Goal: Task Accomplishment & Management: Use online tool/utility

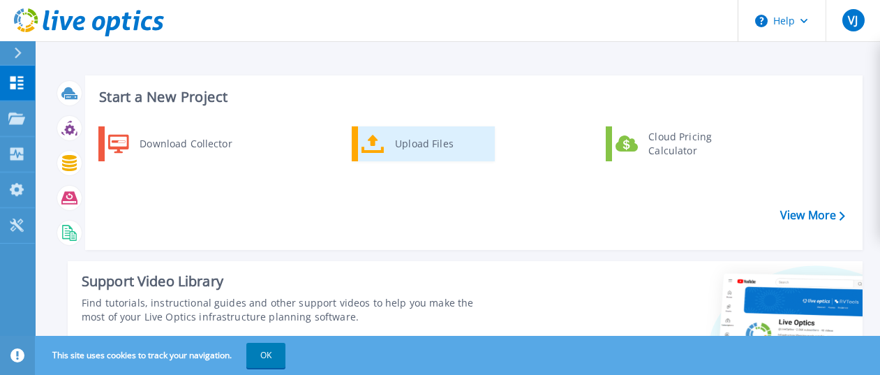
click at [426, 140] on div "Upload Files" at bounding box center [439, 144] width 103 height 28
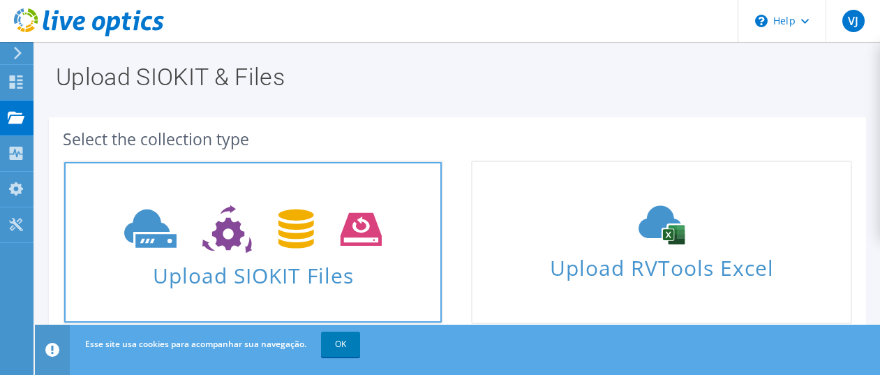
click at [304, 277] on span "Upload SIOKIT Files" at bounding box center [252, 271] width 377 height 30
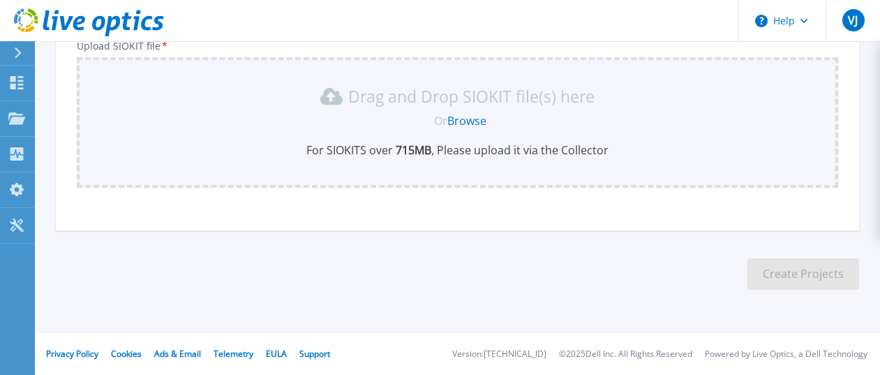
scroll to position [179, 0]
click at [460, 125] on link "Browse" at bounding box center [466, 122] width 39 height 15
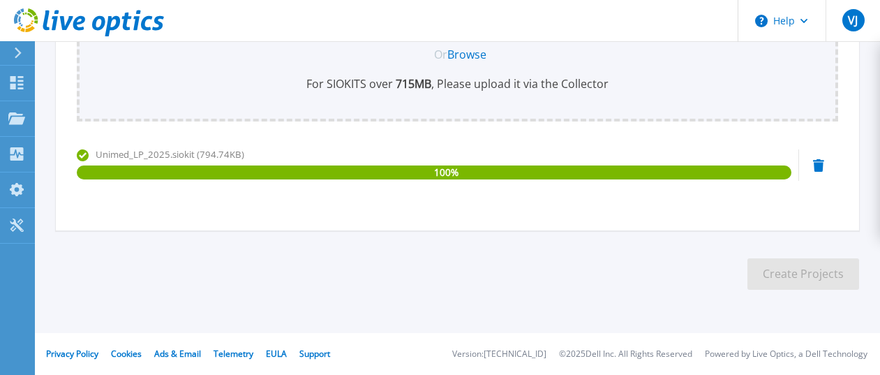
scroll to position [38, 0]
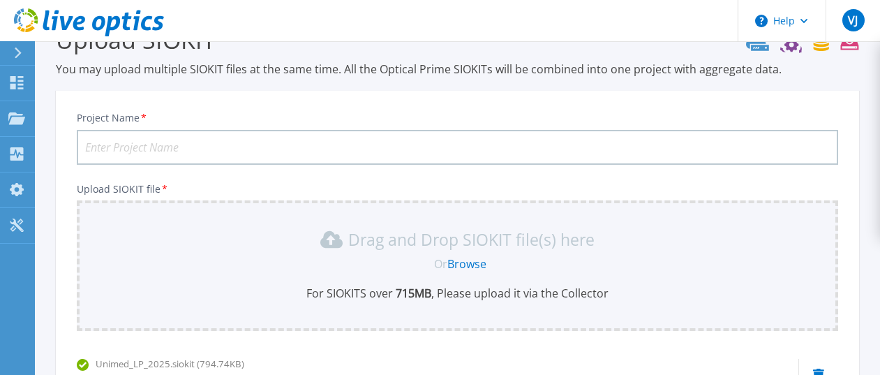
click at [256, 153] on input "Project Name *" at bounding box center [457, 147] width 761 height 35
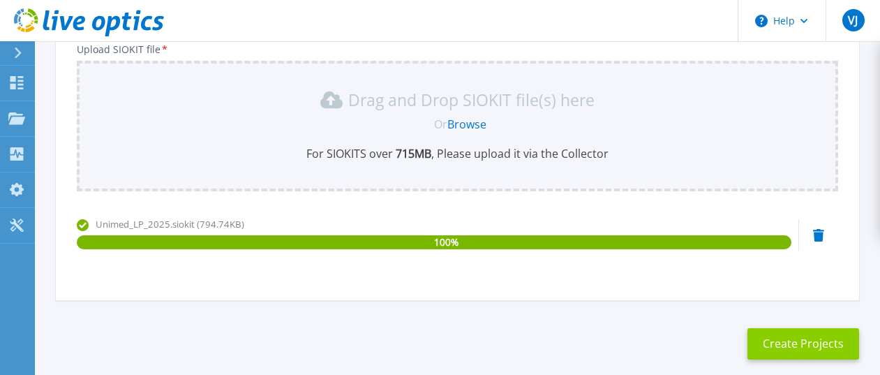
type input "Unimed Lenis Paulista 2025"
click at [801, 347] on button "Create Projects" at bounding box center [803, 343] width 112 height 31
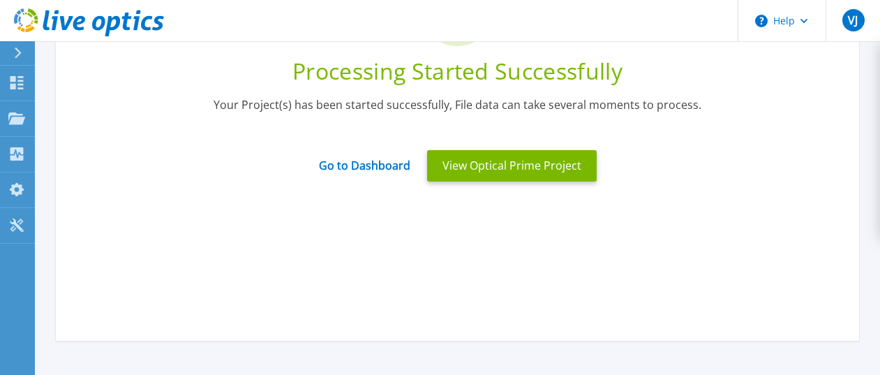
drag, startPoint x: 490, startPoint y: 281, endPoint x: 303, endPoint y: 246, distance: 191.0
click at [488, 281] on div "Processing Started Successfully Your Project(s) has been started successfully, …" at bounding box center [457, 131] width 803 height 419
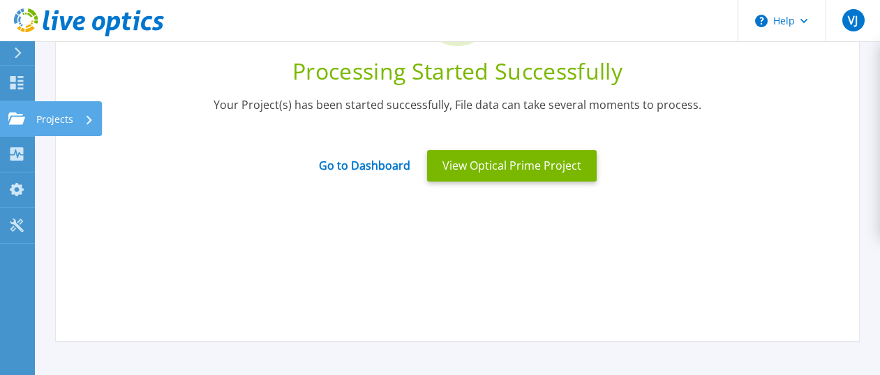
click at [56, 115] on p "Projects" at bounding box center [54, 119] width 37 height 36
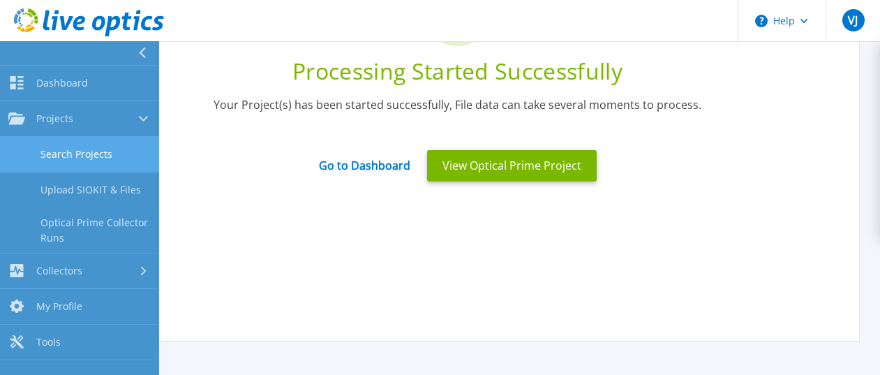
click at [74, 155] on link "Search Projects" at bounding box center [79, 155] width 159 height 36
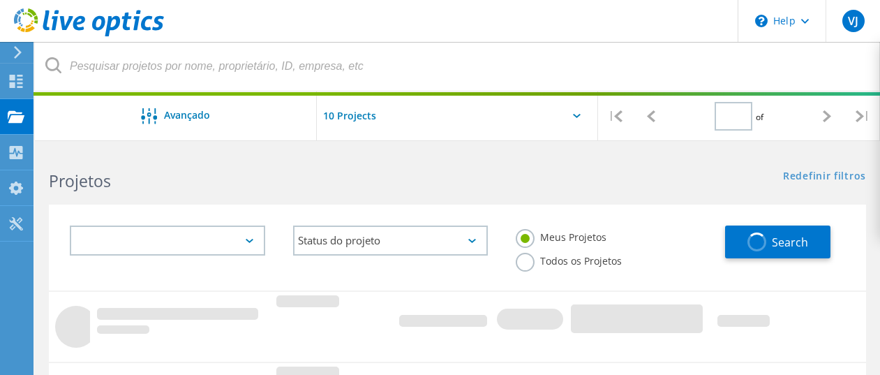
type input "1"
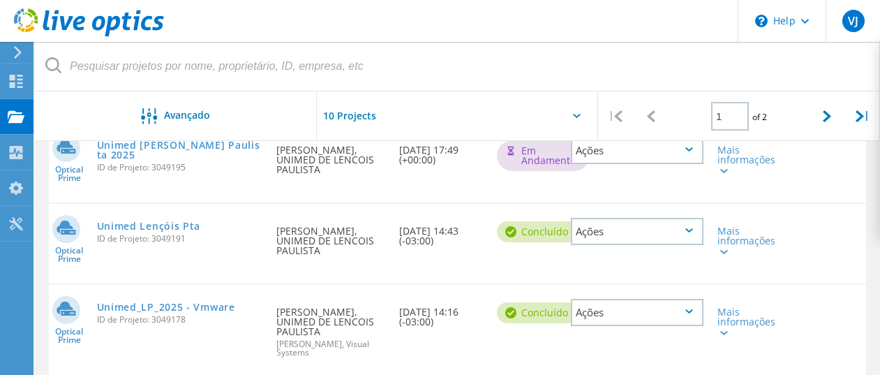
scroll to position [279, 0]
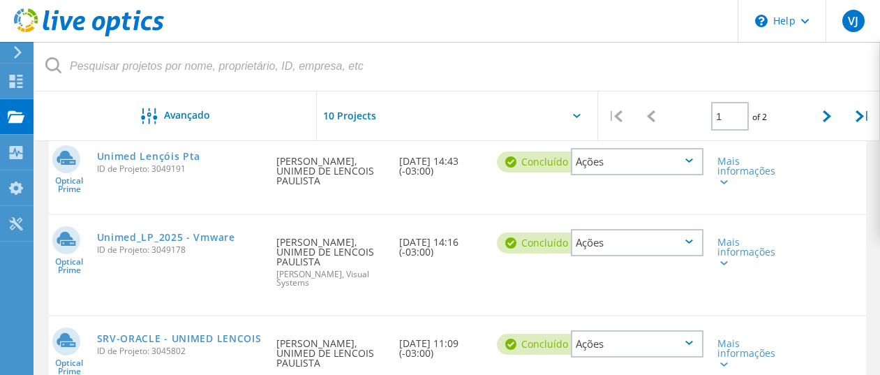
click at [694, 330] on div "Ações" at bounding box center [637, 343] width 133 height 27
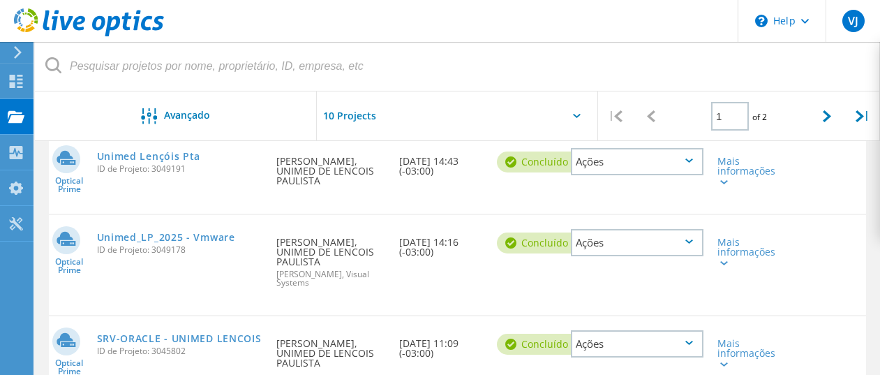
scroll to position [140, 0]
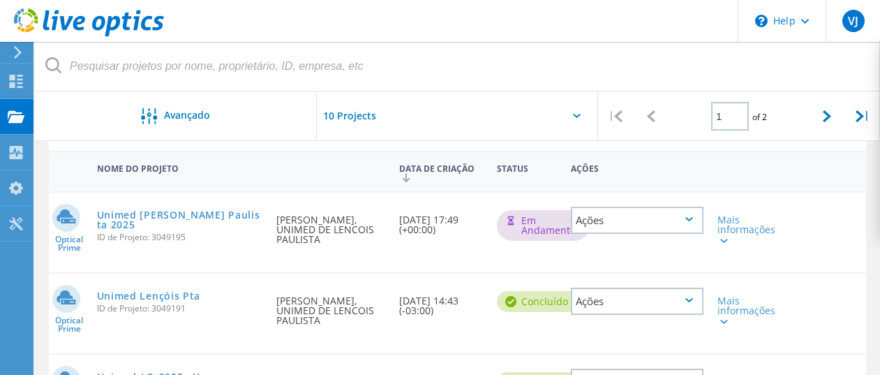
click at [515, 230] on div "Em andamento" at bounding box center [543, 225] width 93 height 31
click at [202, 220] on link "Unimed [PERSON_NAME] Paulista 2025" at bounding box center [180, 220] width 166 height 20
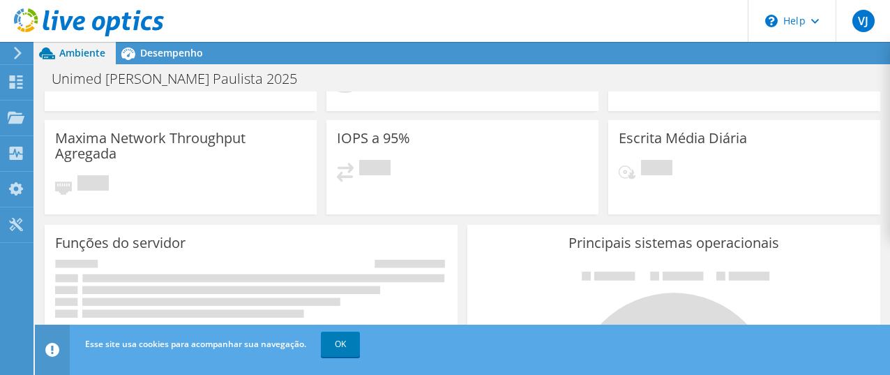
scroll to position [279, 0]
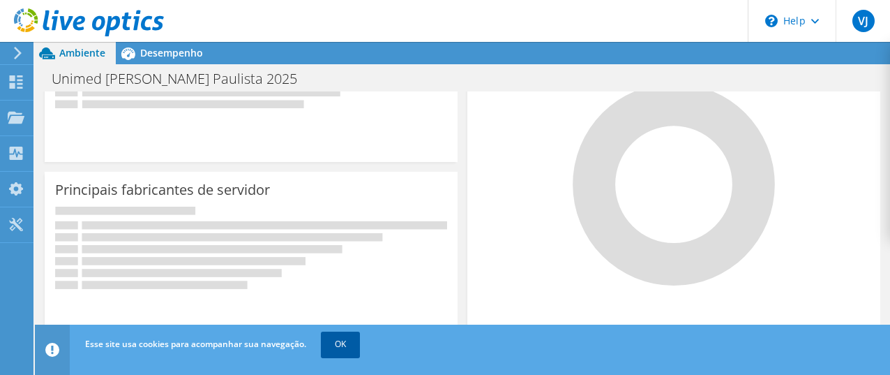
click at [352, 333] on link "OK" at bounding box center [340, 343] width 39 height 25
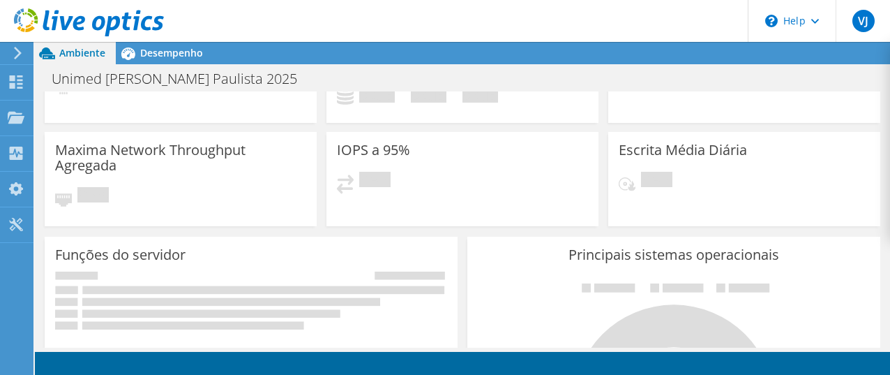
scroll to position [0, 0]
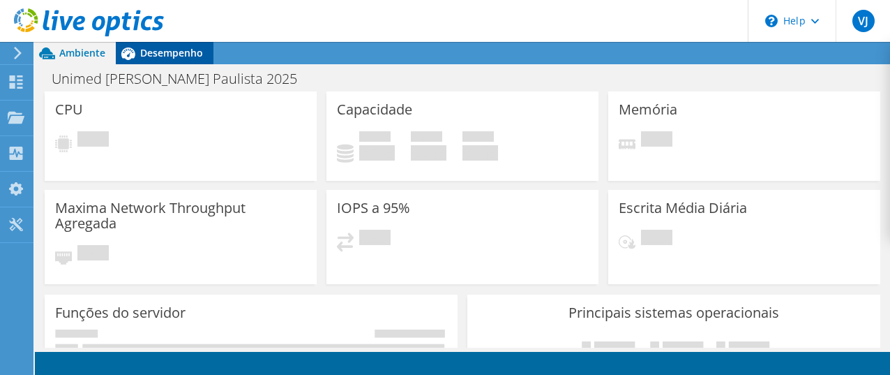
click at [146, 54] on span "Desempenho" at bounding box center [171, 52] width 63 height 13
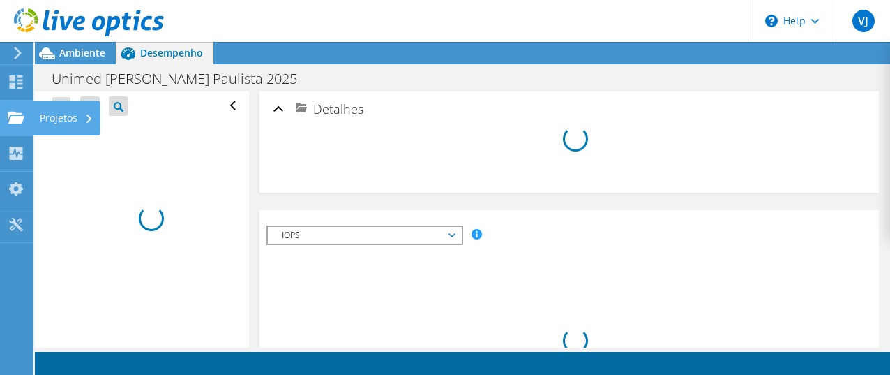
click at [23, 118] on use at bounding box center [16, 117] width 17 height 12
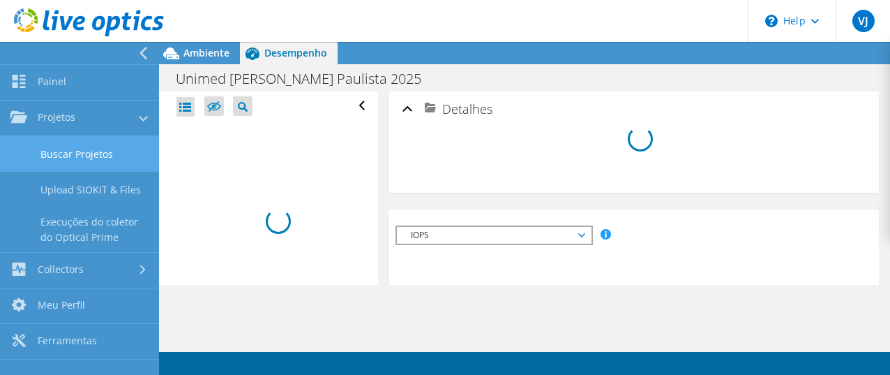
click at [81, 159] on link "Buscar Projetos" at bounding box center [79, 154] width 159 height 36
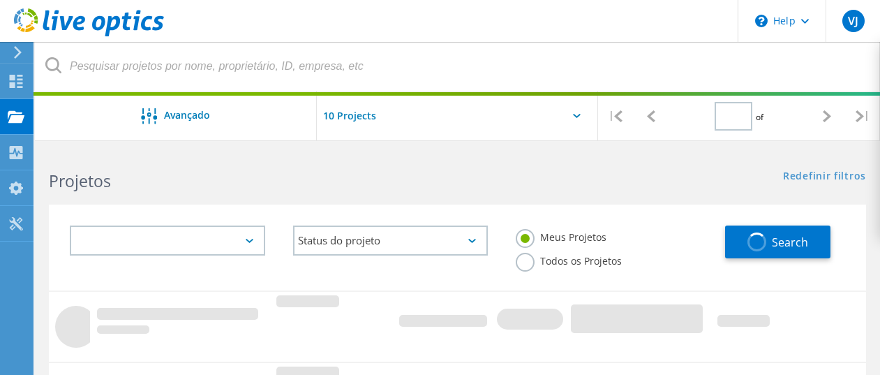
type input "1"
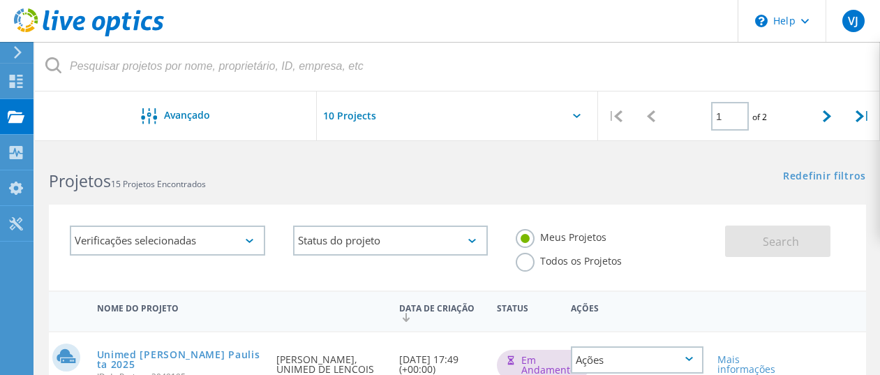
scroll to position [140, 0]
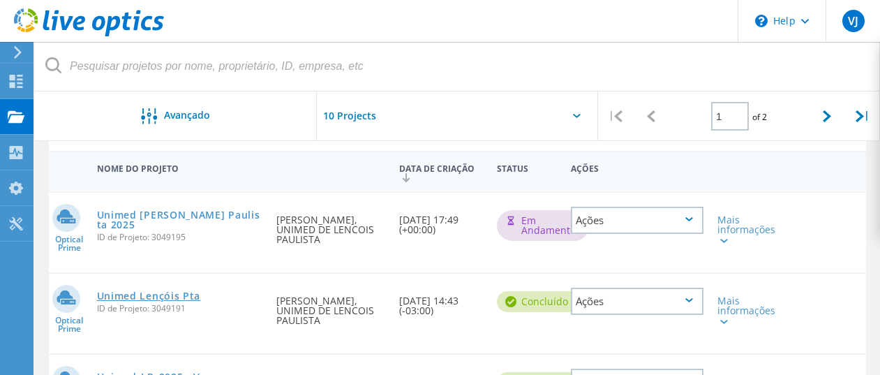
click at [175, 291] on link "Unimed Lençóis Pta" at bounding box center [149, 296] width 104 height 10
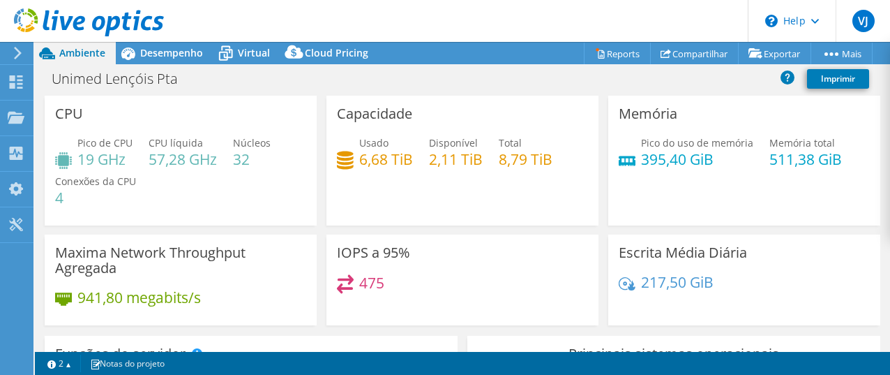
select select "USD"
click at [61, 124] on div "Projetos" at bounding box center [67, 117] width 68 height 35
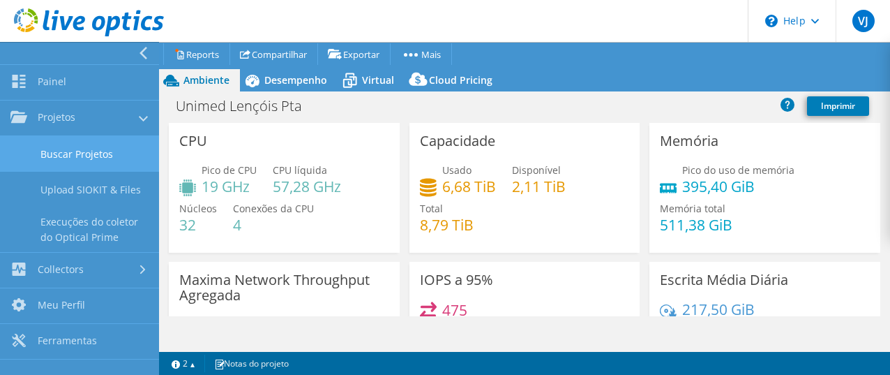
click at [80, 153] on link "Buscar Projetos" at bounding box center [79, 154] width 159 height 36
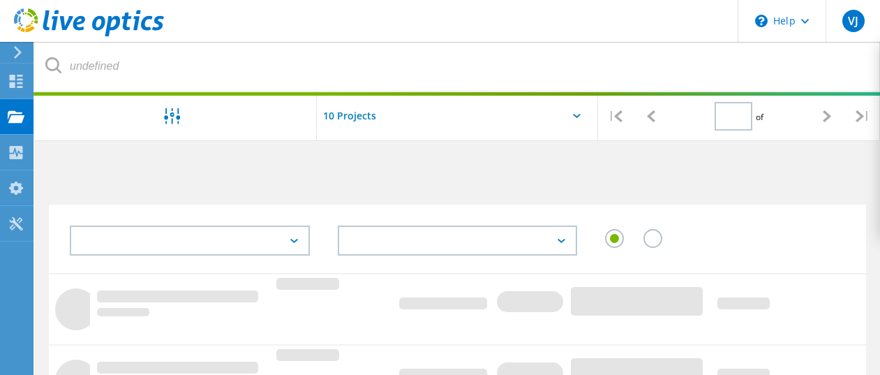
type input "1"
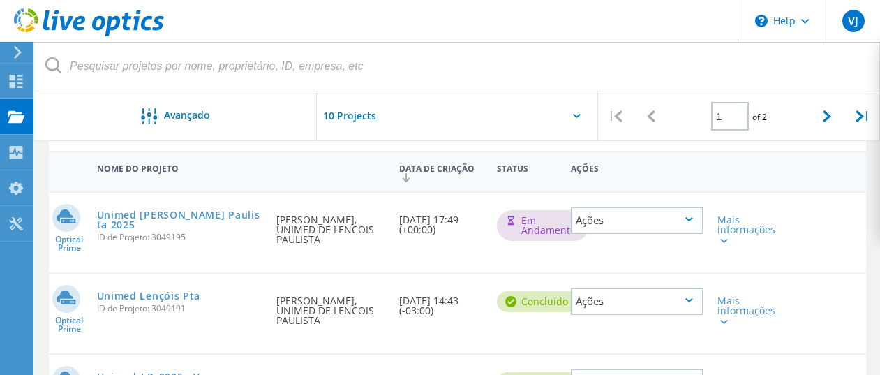
scroll to position [279, 0]
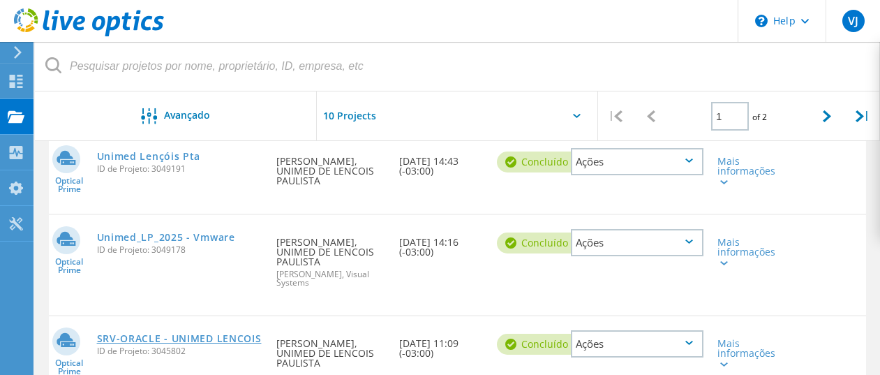
click at [172, 333] on link "SRV-ORACLE - UNIMED LENCOIS" at bounding box center [179, 338] width 165 height 10
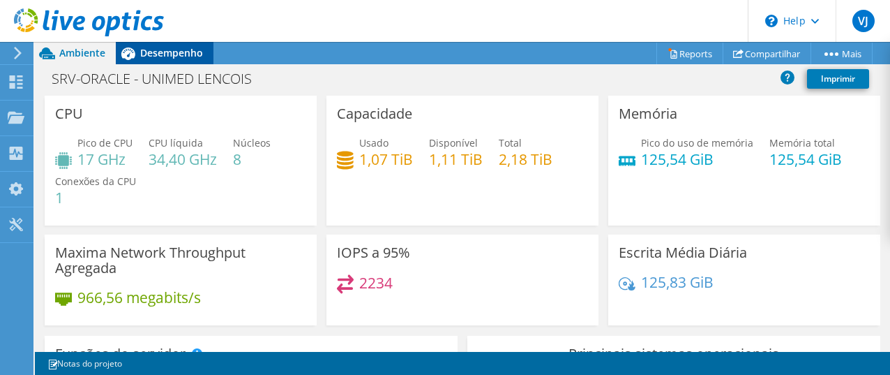
click at [164, 55] on span "Desempenho" at bounding box center [171, 52] width 63 height 13
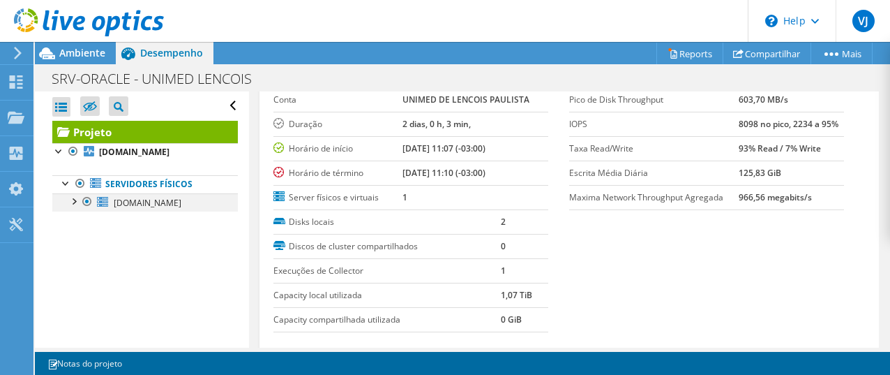
click at [75, 205] on div at bounding box center [73, 200] width 14 height 14
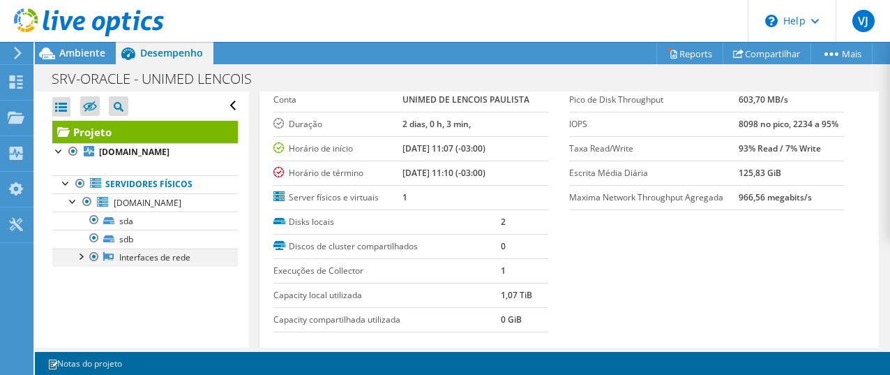
click at [80, 255] on div at bounding box center [80, 255] width 14 height 14
click at [165, 255] on link "Interfaces de rede" at bounding box center [145, 257] width 186 height 18
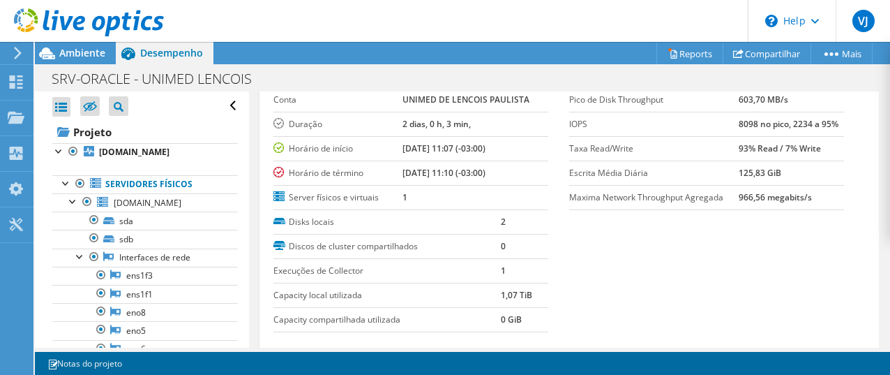
scroll to position [140, 0]
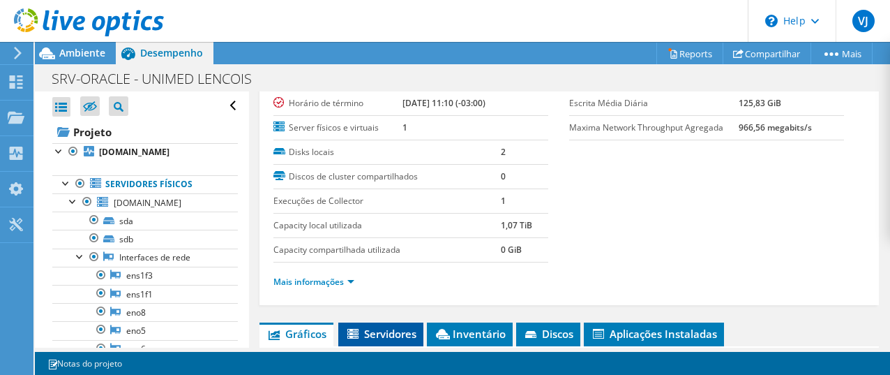
click at [393, 335] on span "Servidores" at bounding box center [380, 333] width 71 height 14
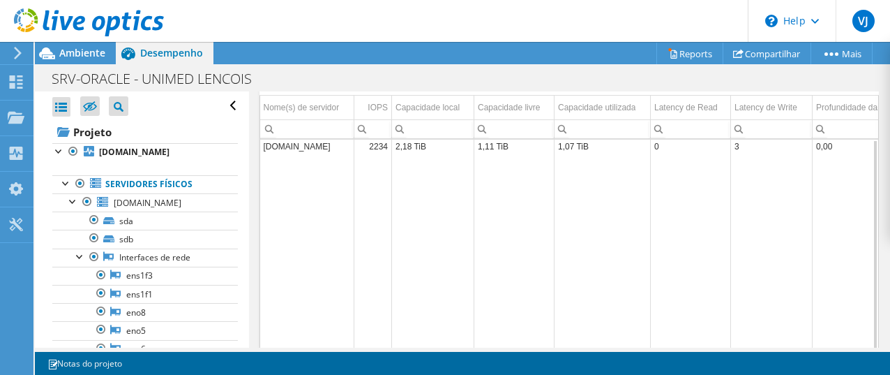
scroll to position [279, 0]
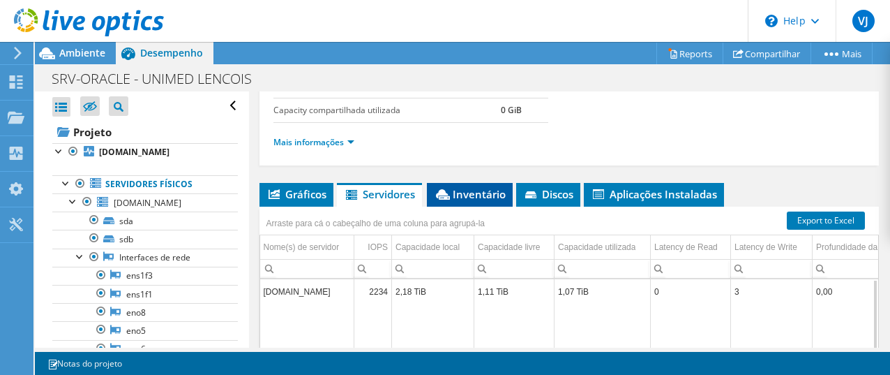
click at [475, 197] on span "Inventário" at bounding box center [470, 194] width 72 height 14
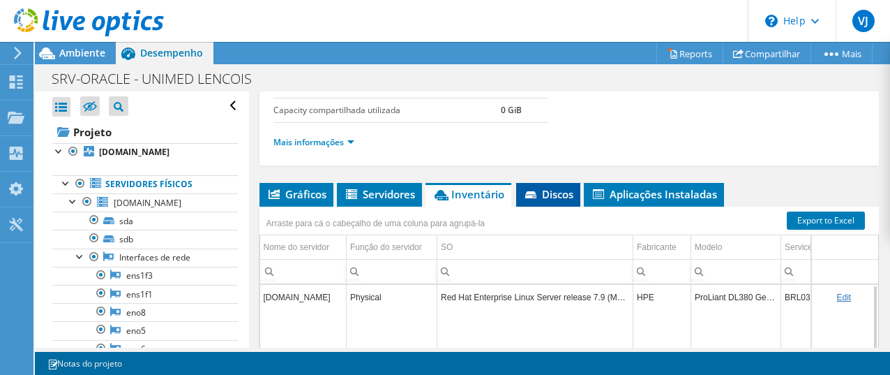
click at [555, 199] on span "Discos" at bounding box center [548, 194] width 50 height 14
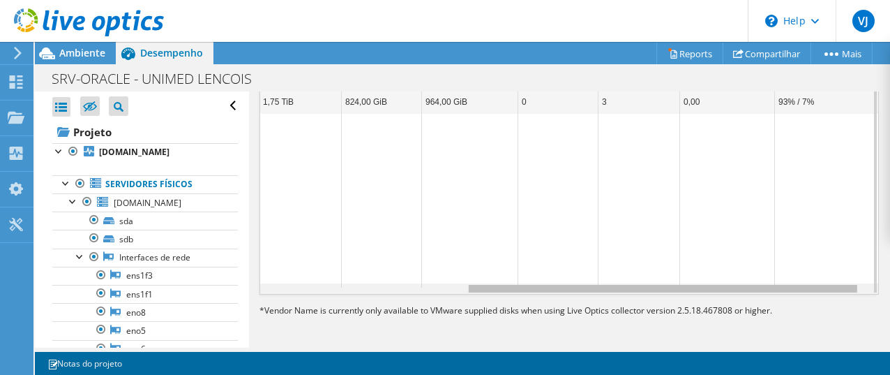
scroll to position [0, 0]
drag, startPoint x: 517, startPoint y: 290, endPoint x: 800, endPoint y: 266, distance: 284.2
click at [800, 266] on body "VJ Usuário Final [PERSON_NAME] Jana [EMAIL_ADDRESS][DOMAIN_NAME] UNIMED DE LENC…" at bounding box center [445, 187] width 890 height 375
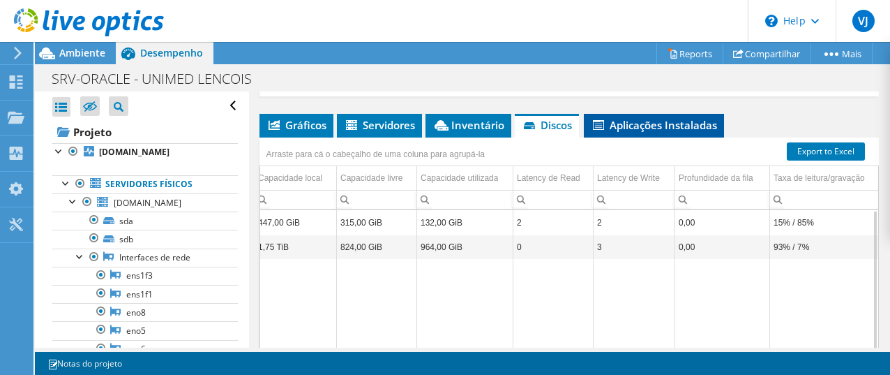
click at [640, 126] on span "Aplicações Instaladas" at bounding box center [654, 125] width 126 height 14
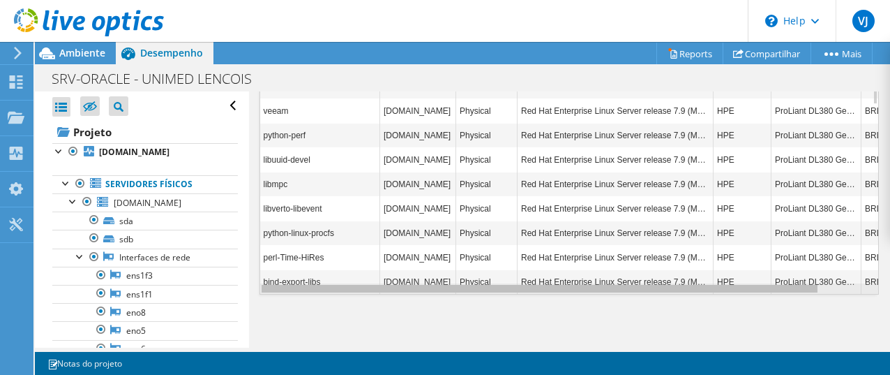
drag, startPoint x: 506, startPoint y: 287, endPoint x: 467, endPoint y: 287, distance: 38.4
click at [467, 287] on body "VJ Usuário Final [PERSON_NAME] Jana [EMAIL_ADDRESS][DOMAIN_NAME] UNIMED DE LENC…" at bounding box center [445, 187] width 890 height 375
drag, startPoint x: 469, startPoint y: 287, endPoint x: 305, endPoint y: 287, distance: 163.9
click at [305, 287] on body "VJ Usuário Final [PERSON_NAME] Jana [EMAIL_ADDRESS][DOMAIN_NAME] UNIMED DE LENC…" at bounding box center [445, 187] width 890 height 375
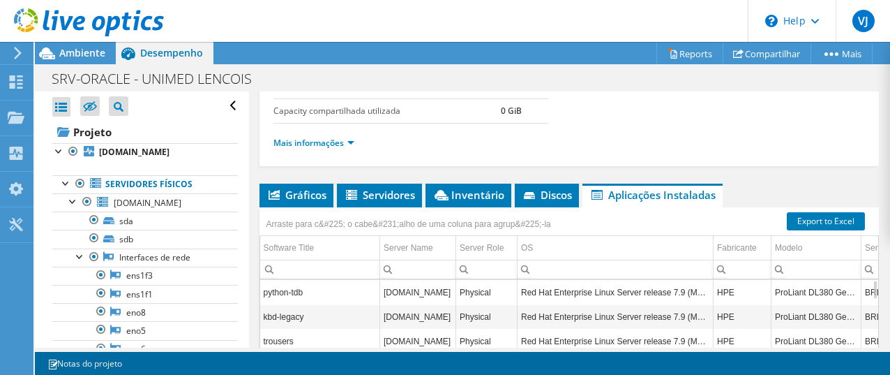
click at [297, 207] on div "Arraste para c&#225; o cabe&#231;alho de uma coluna para agrup&#225;-la" at bounding box center [408, 222] width 299 height 30
click at [340, 146] on link "Mais informações" at bounding box center [313, 143] width 81 height 12
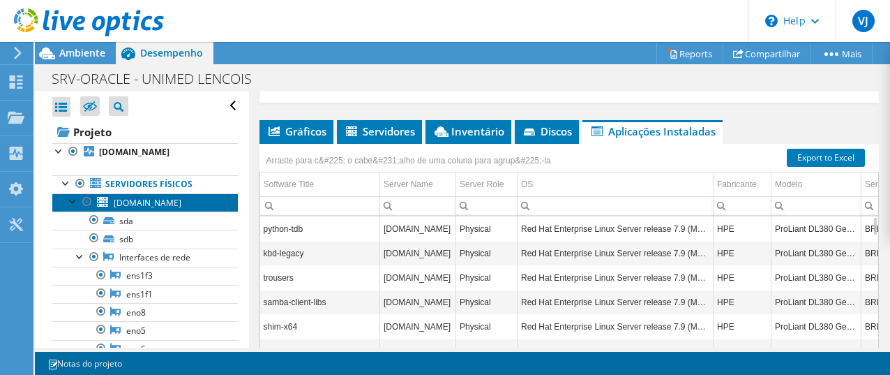
click at [153, 202] on span "[DOMAIN_NAME]" at bounding box center [148, 203] width 68 height 12
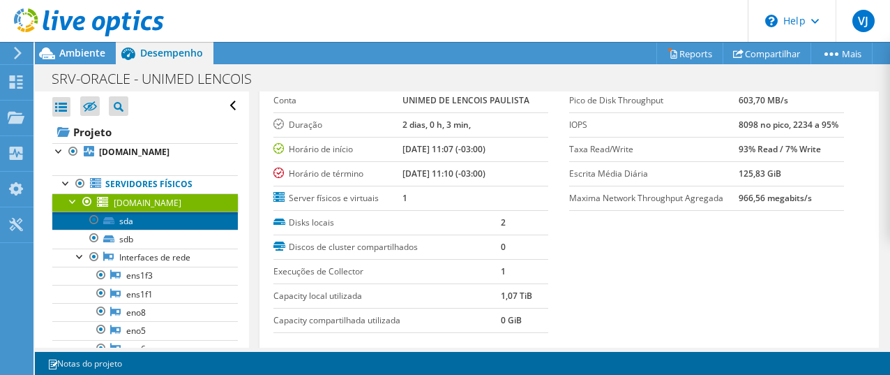
click at [126, 224] on link "sda" at bounding box center [145, 220] width 186 height 18
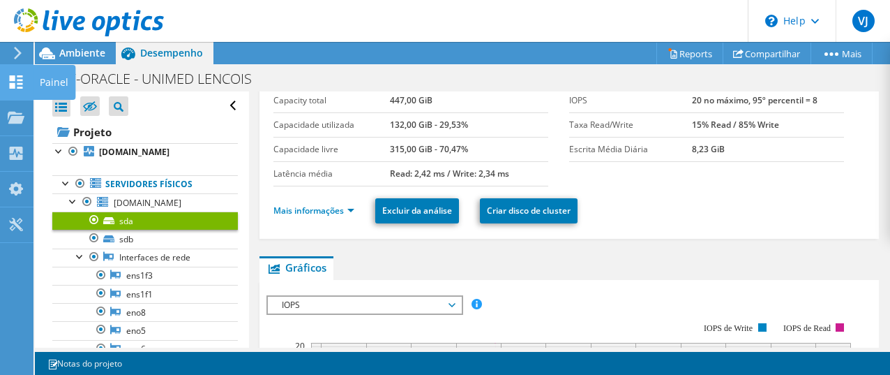
click at [17, 89] on div at bounding box center [16, 83] width 17 height 15
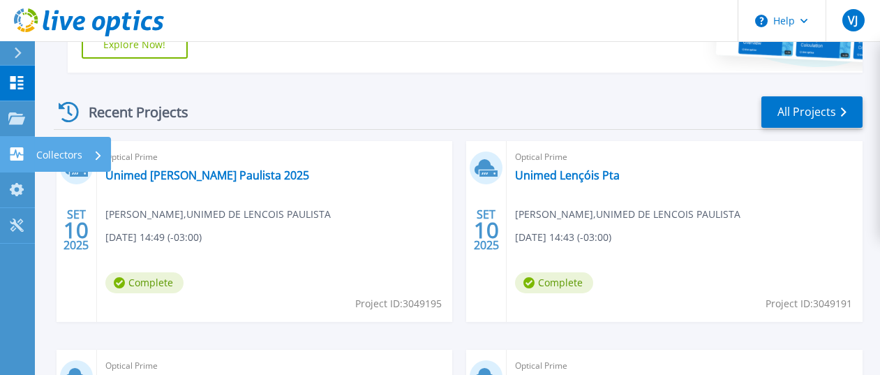
scroll to position [279, 0]
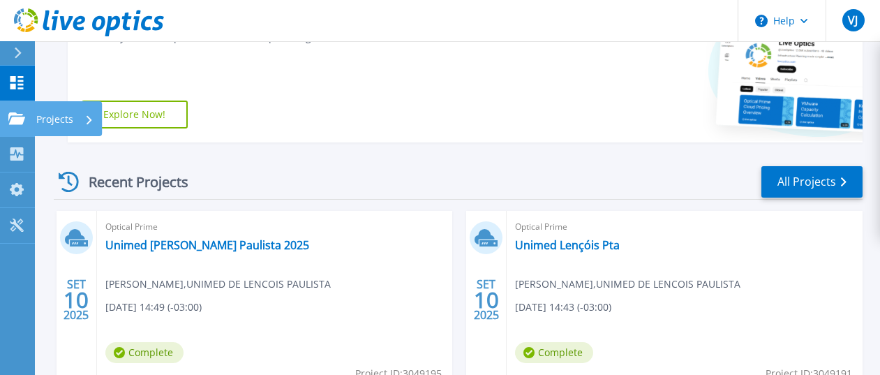
click at [82, 120] on div "Projects" at bounding box center [64, 119] width 57 height 36
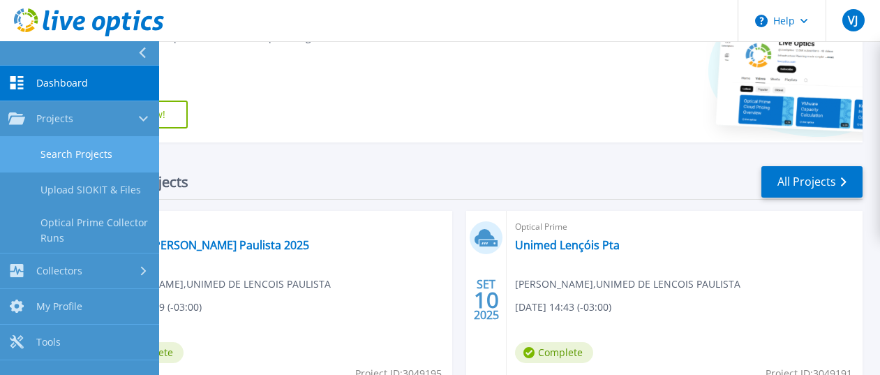
click at [73, 156] on link "Search Projects" at bounding box center [79, 155] width 159 height 36
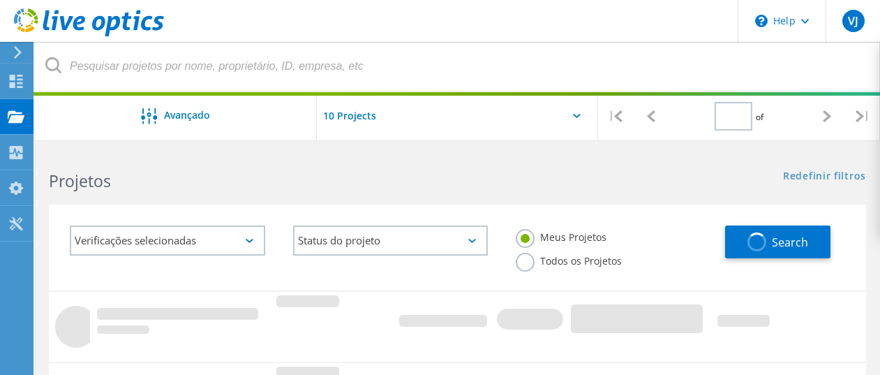
type input "1"
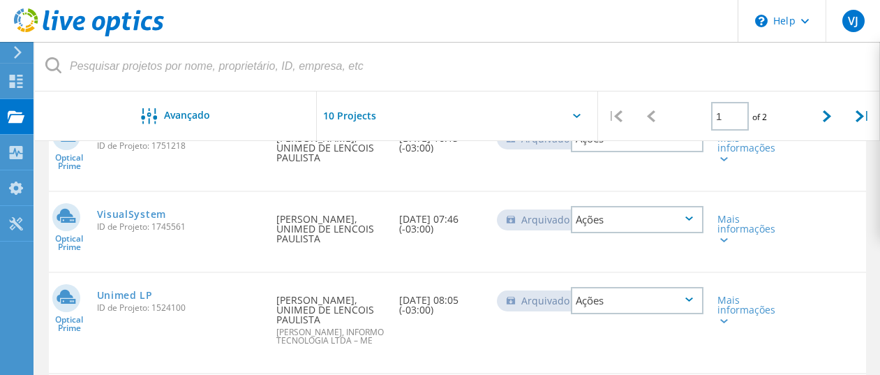
scroll to position [833, 0]
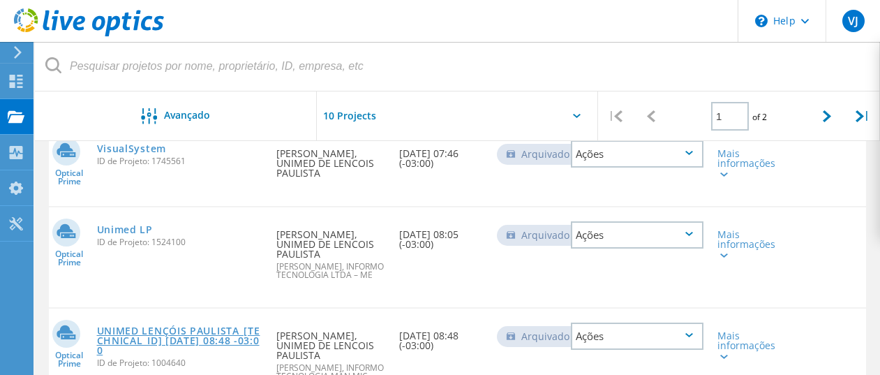
click at [179, 326] on link "UNIMED LENÇÓIS PAULISTA_[TECHNICAL_ID] [DATE] 08:48 -03:00" at bounding box center [180, 340] width 166 height 29
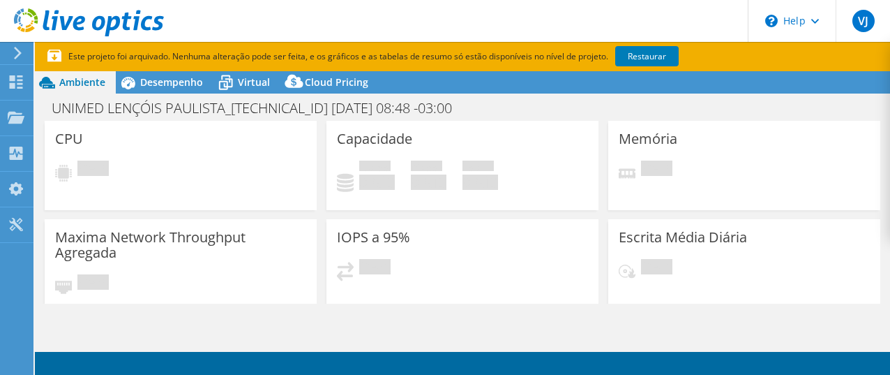
select select "USD"
